Goal: Transaction & Acquisition: Purchase product/service

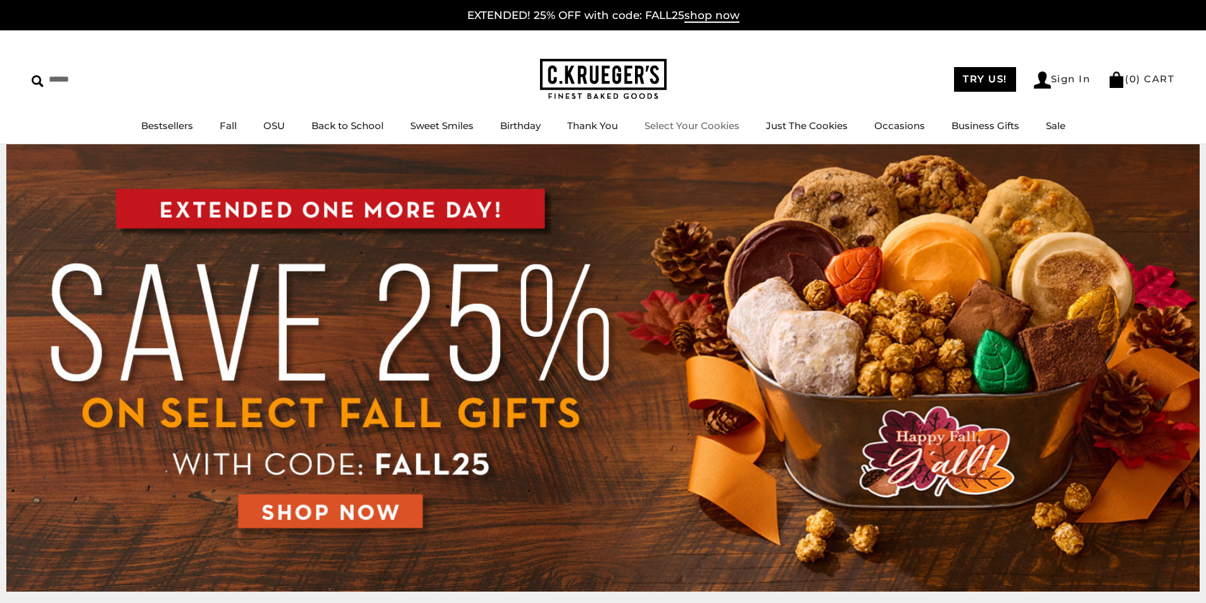
click at [713, 130] on link "Select Your Cookies" at bounding box center [692, 126] width 95 height 12
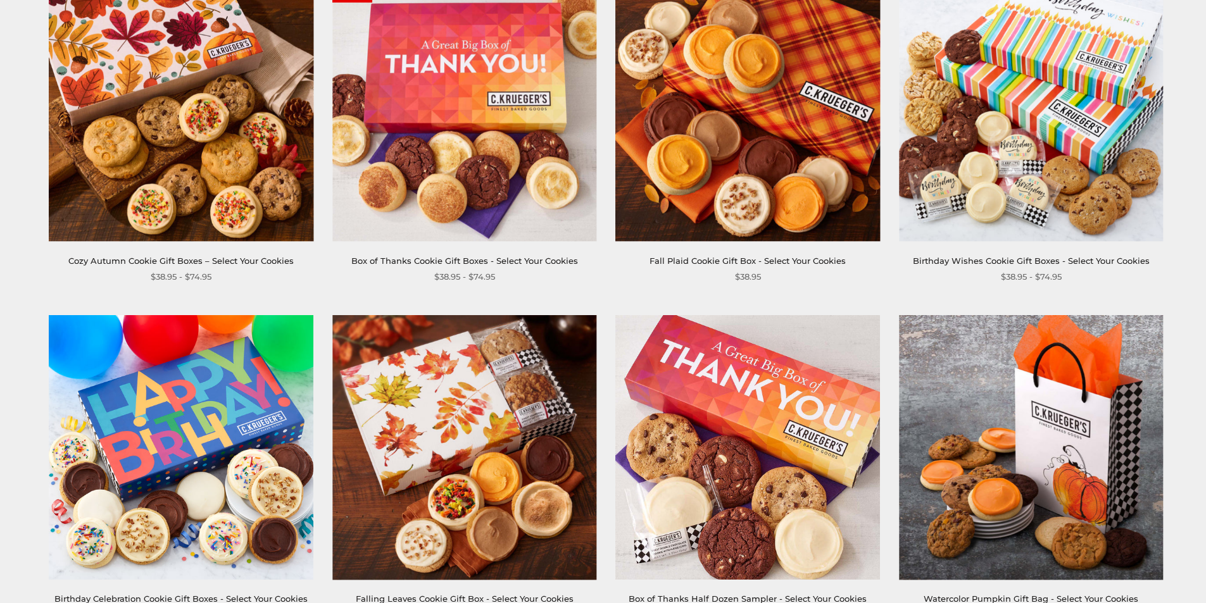
scroll to position [317, 0]
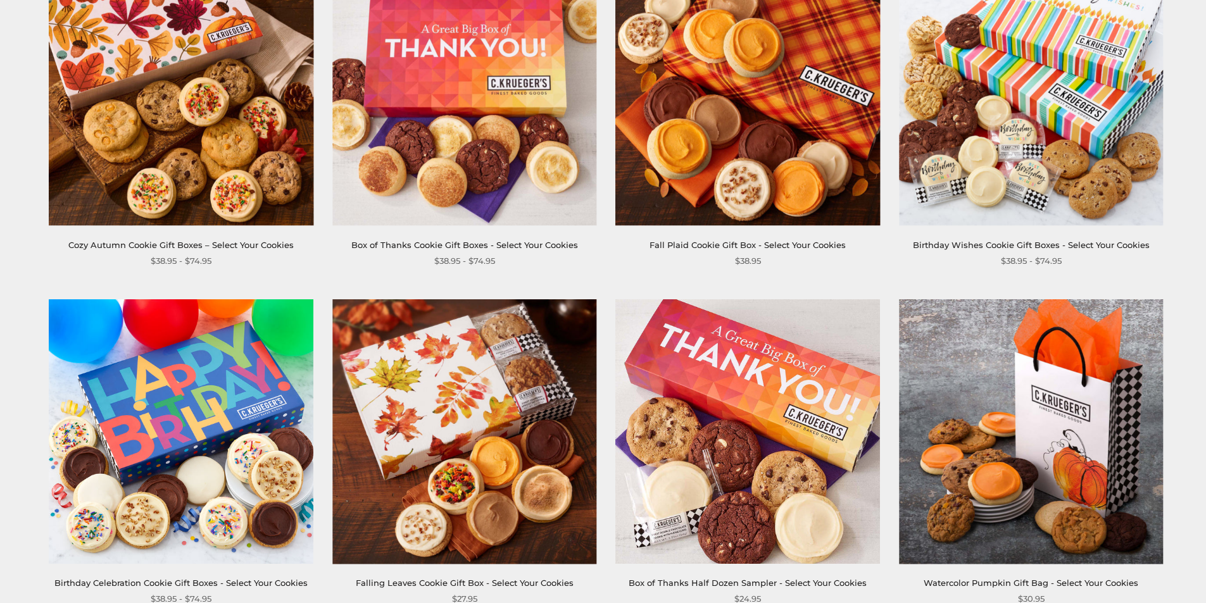
click at [476, 179] on img at bounding box center [464, 93] width 264 height 264
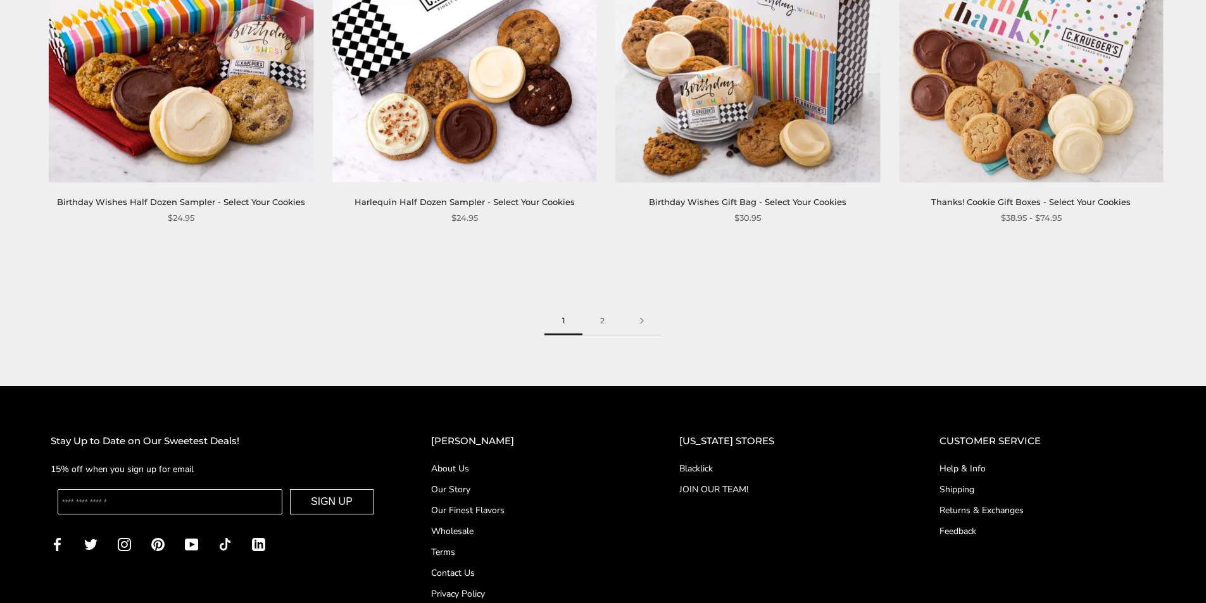
scroll to position [1942, 0]
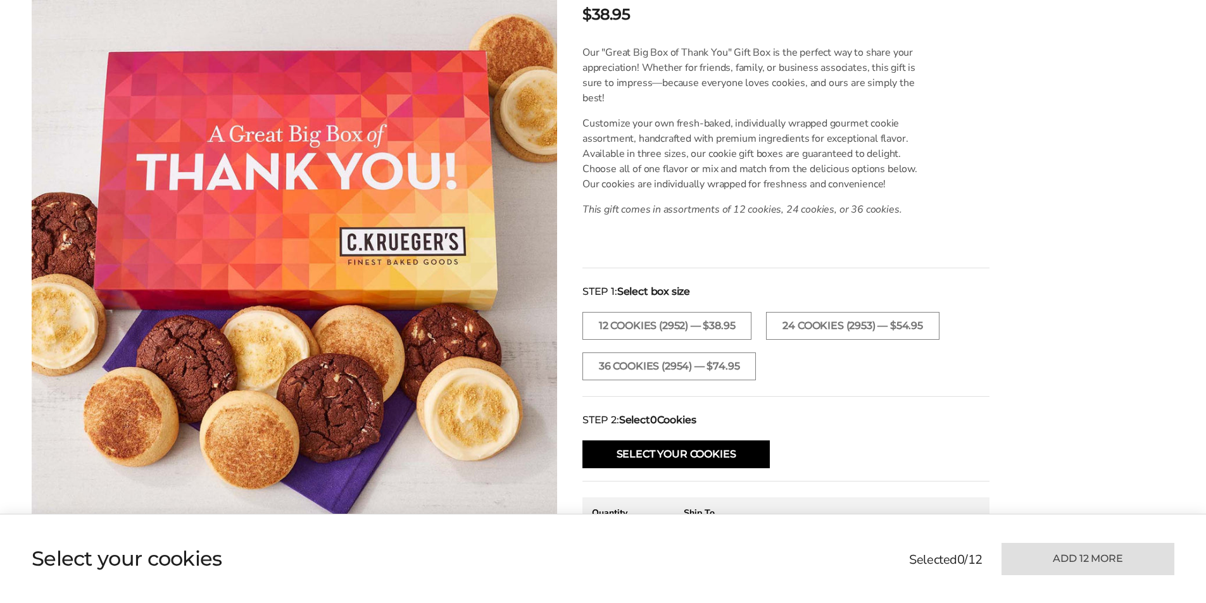
scroll to position [317, 0]
